Goal: Transaction & Acquisition: Download file/media

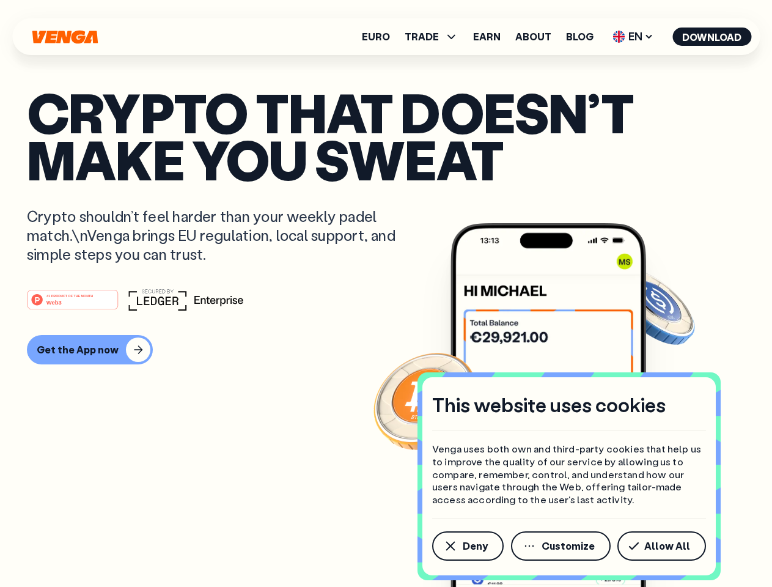
click at [386, 293] on div "#1 PRODUCT OF THE MONTH Web3" at bounding box center [386, 299] width 718 height 22
click at [467, 546] on span "Deny" at bounding box center [475, 546] width 25 height 10
click at [562, 546] on img at bounding box center [548, 428] width 196 height 410
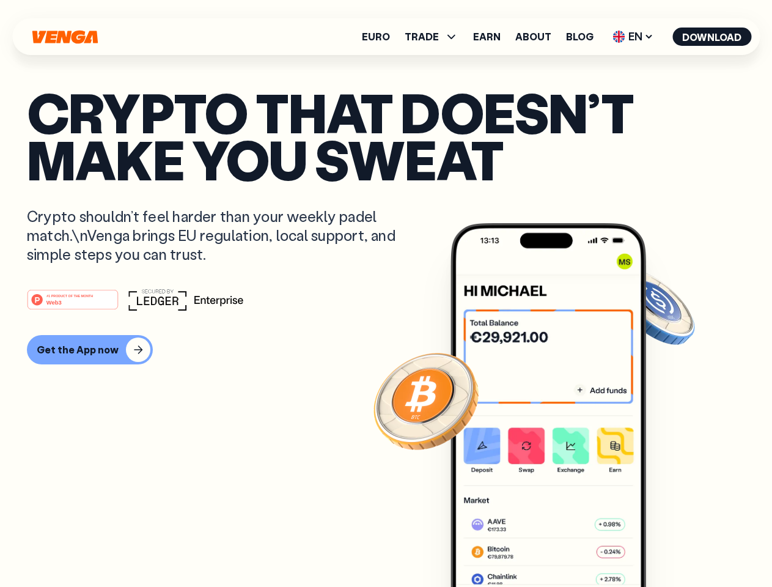
click at [664, 546] on article "Crypto that doesn’t make you sweat Crypto shouldn’t feel harder than your weekl…" at bounding box center [386, 318] width 718 height 458
click at [435, 37] on span "TRADE" at bounding box center [422, 37] width 34 height 10
click at [633, 37] on span "EN" at bounding box center [633, 37] width 50 height 20
click at [712, 37] on button "Download" at bounding box center [711, 37] width 79 height 18
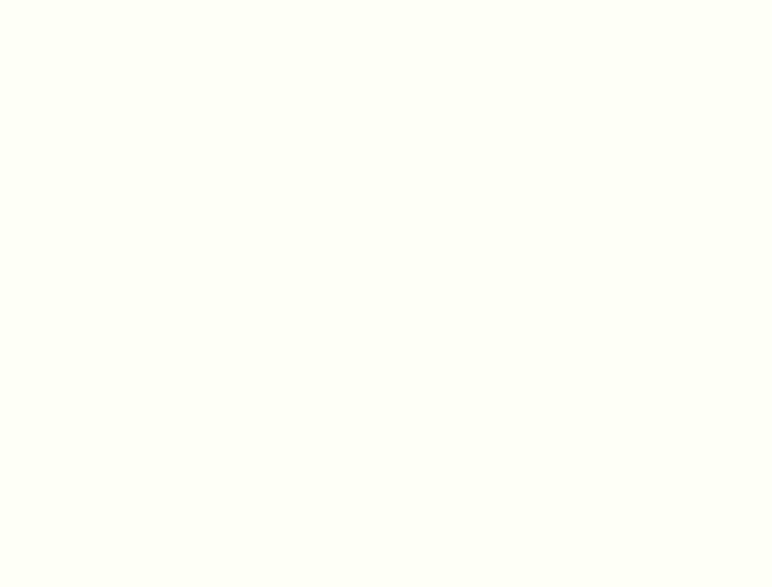
click at [386, 0] on html "This website uses cookies Venga uses both own and third-party cookies that help…" at bounding box center [386, 0] width 772 height 0
click at [88, 0] on html "This website uses cookies Venga uses both own and third-party cookies that help…" at bounding box center [386, 0] width 772 height 0
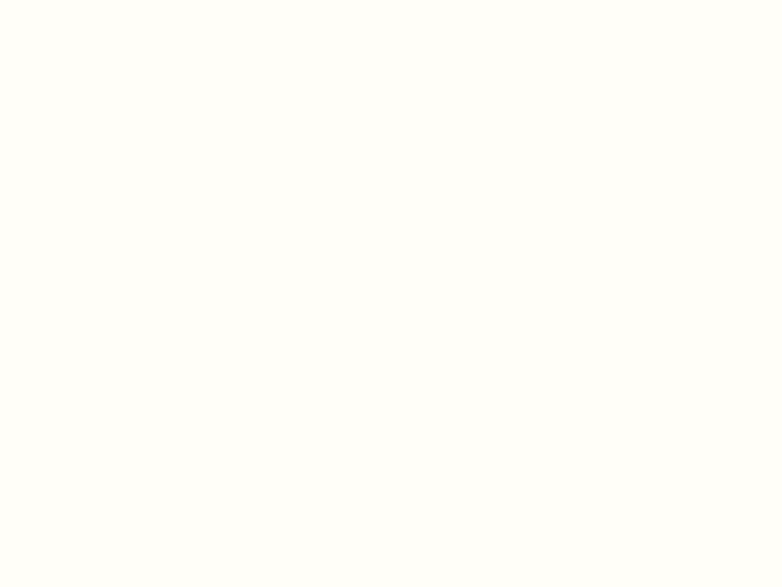
click at [75, 0] on html "This website uses cookies Venga uses both own and third-party cookies that help…" at bounding box center [391, 0] width 782 height 0
